Goal: Transaction & Acquisition: Purchase product/service

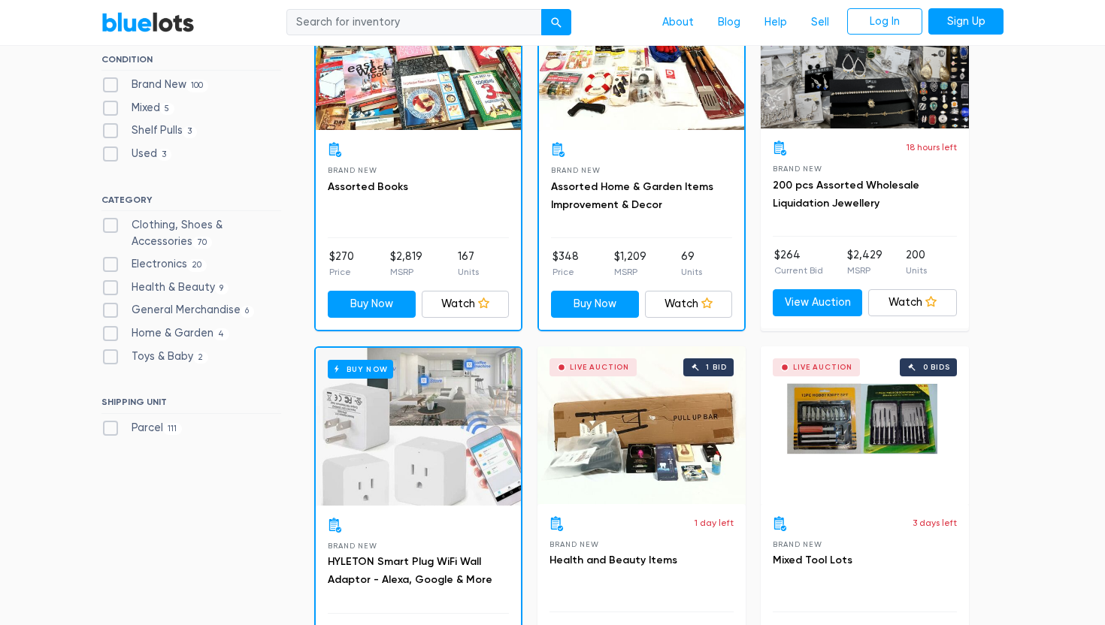
scroll to position [535, 0]
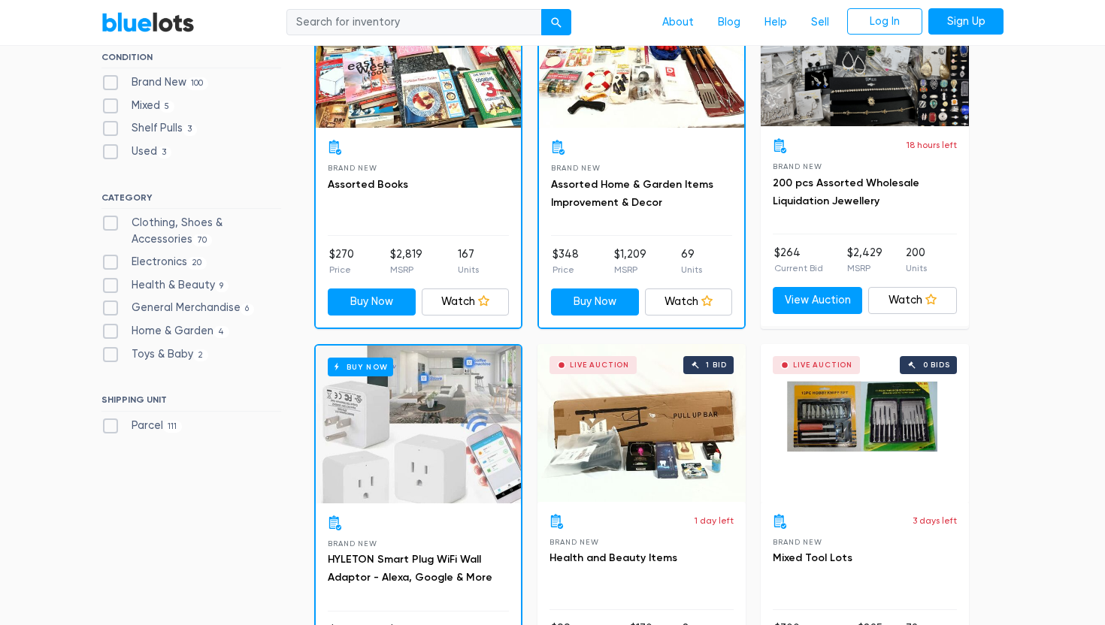
click at [115, 421] on label "Parcel 111" at bounding box center [141, 426] width 80 height 17
click at [111, 421] on input "Parcel 111" at bounding box center [106, 423] width 10 height 10
checkbox input "true"
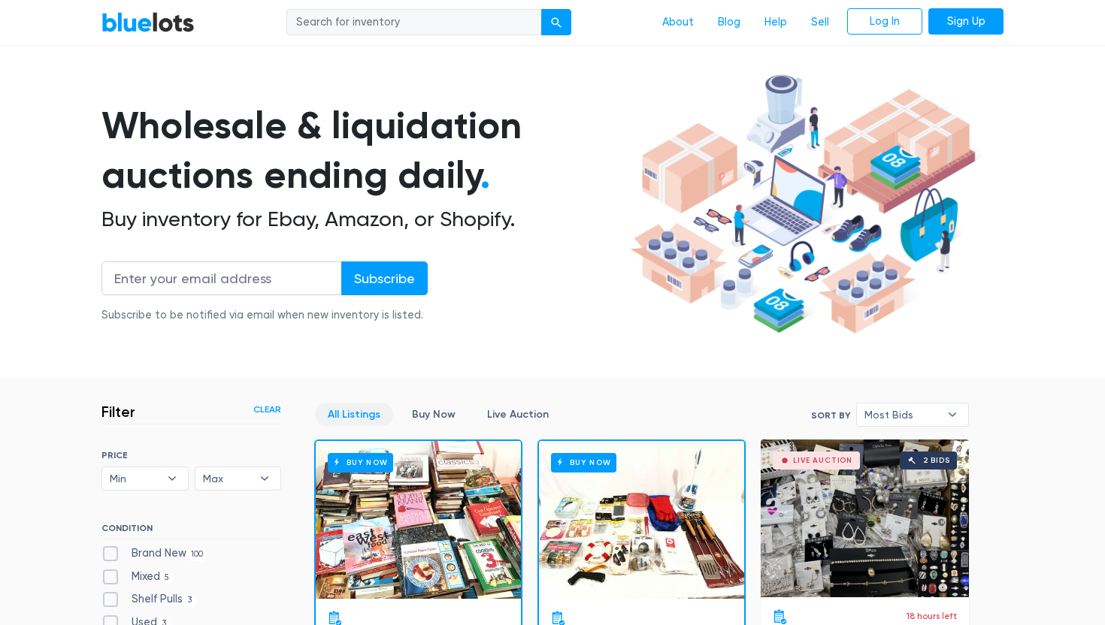
scroll to position [63, 0]
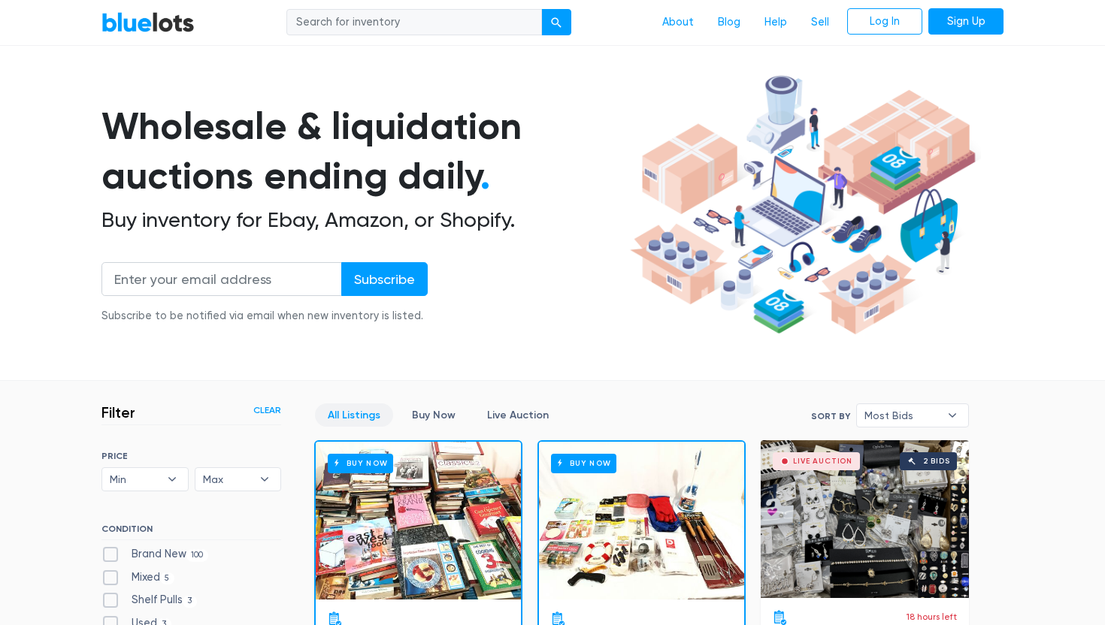
click at [331, 30] on input "search" at bounding box center [413, 22] width 255 height 27
type input "packages"
click at [541, 9] on button "submit" at bounding box center [556, 22] width 30 height 27
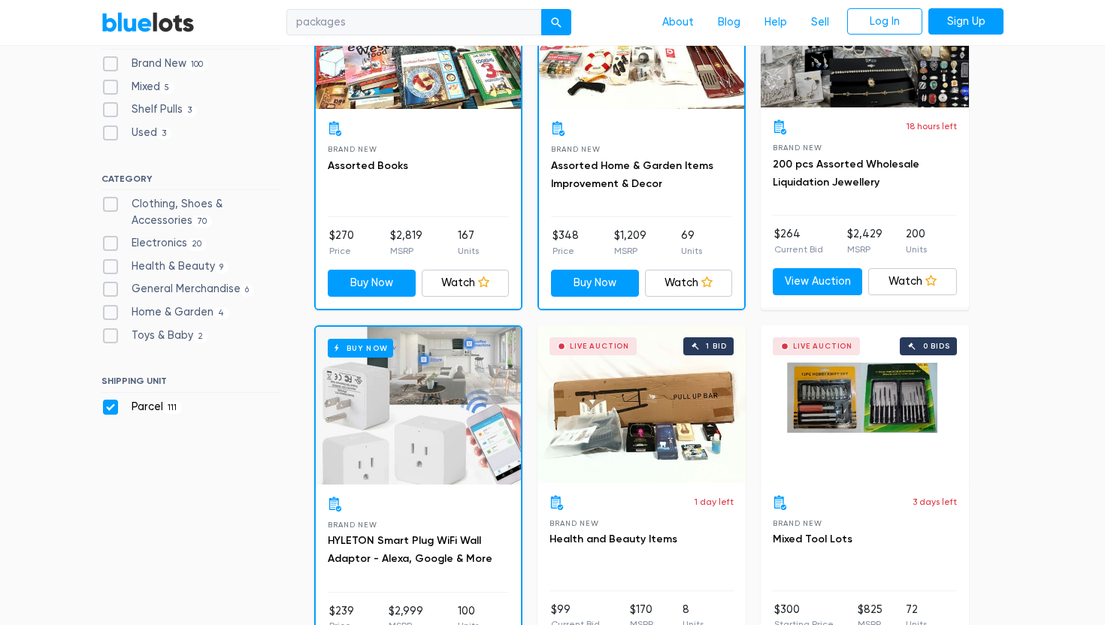
scroll to position [555, 0]
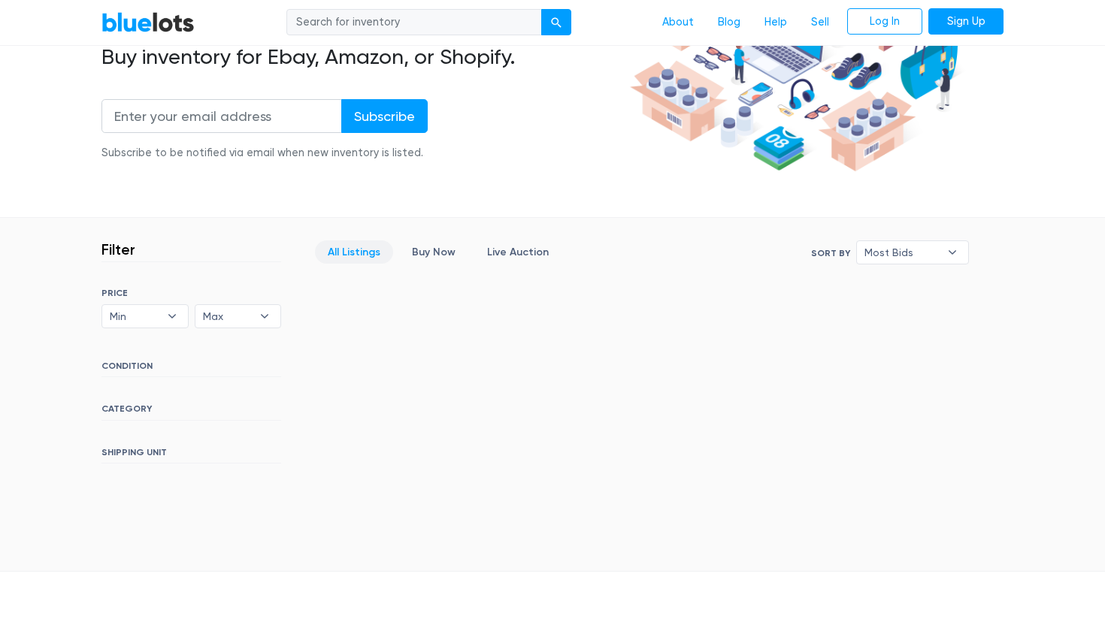
scroll to position [213, 0]
